Goal: Task Accomplishment & Management: Manage account settings

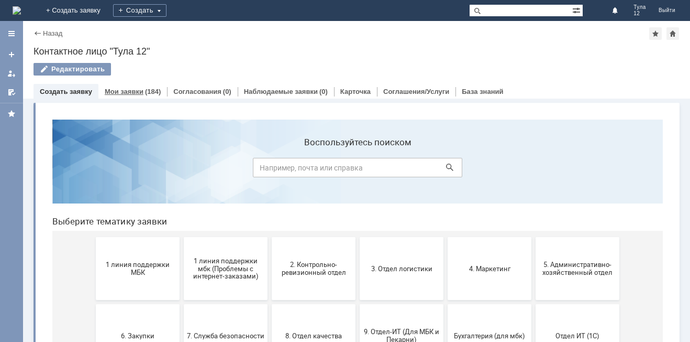
click at [124, 91] on link "Мои заявки" at bounding box center [124, 91] width 39 height 8
